Goal: Information Seeking & Learning: Check status

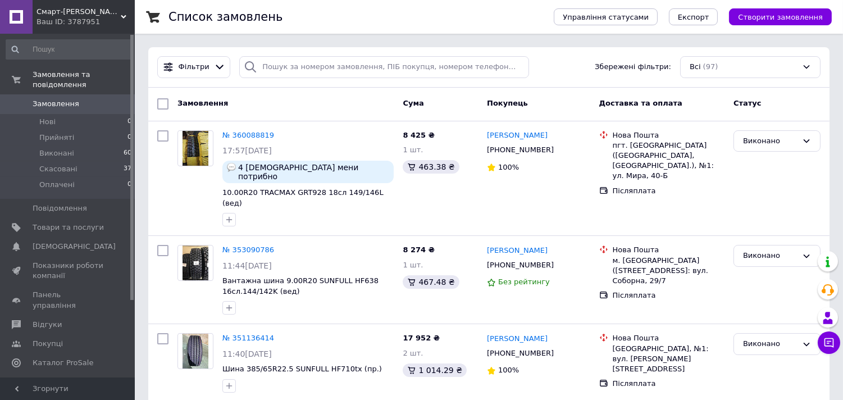
click at [51, 377] on span "Аналітика" at bounding box center [52, 382] width 39 height 10
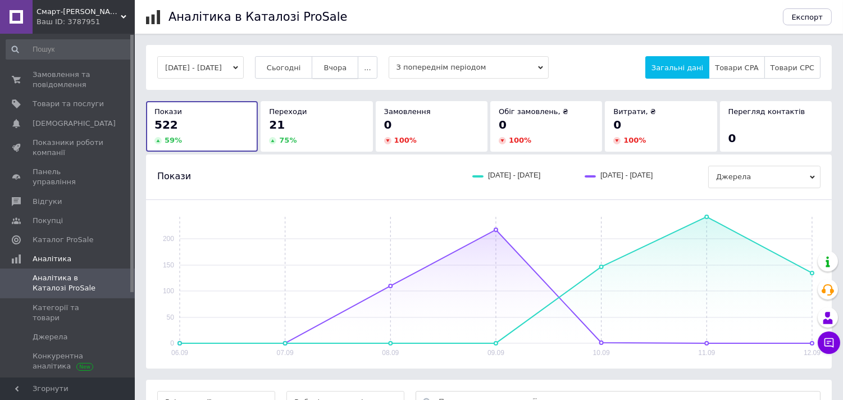
click at [344, 66] on span "Вчора" at bounding box center [335, 67] width 23 height 8
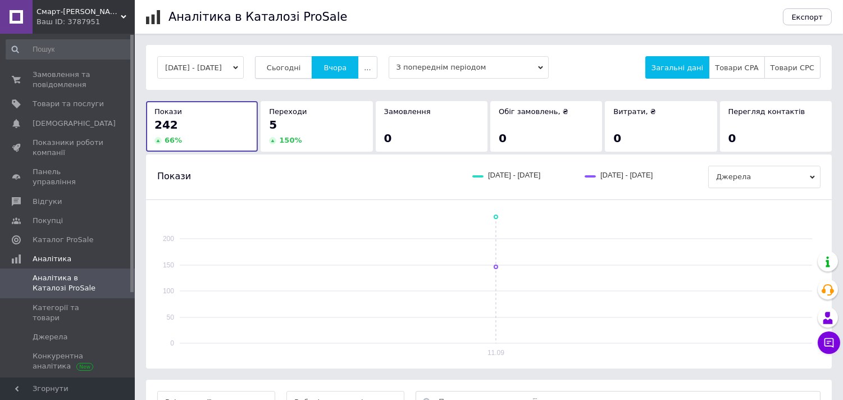
click at [301, 64] on span "Сьогодні" at bounding box center [284, 67] width 34 height 8
click at [347, 63] on span "Вчора" at bounding box center [335, 67] width 23 height 8
click at [301, 69] on span "Сьогодні" at bounding box center [284, 67] width 34 height 8
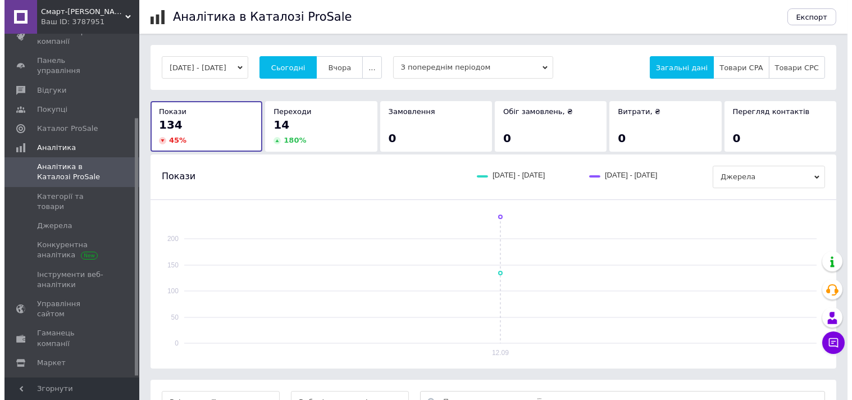
scroll to position [114, 0]
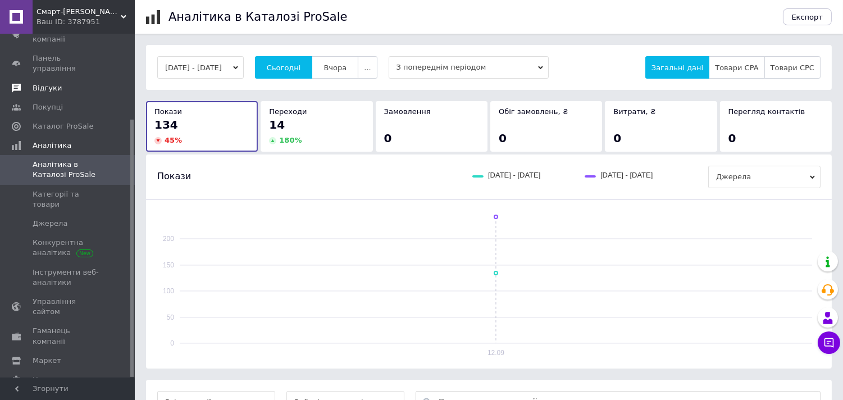
click at [40, 83] on span "Відгуки" at bounding box center [47, 88] width 29 height 10
